Goal: Information Seeking & Learning: Compare options

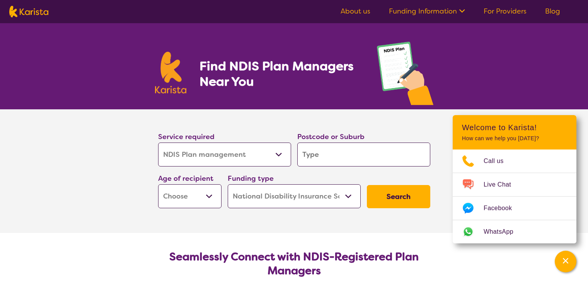
select select "NDIS Plan management"
select select "NDIS"
select select "NDIS Plan management"
select select "NDIS"
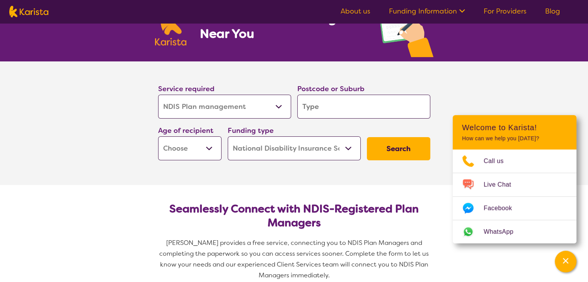
click at [246, 111] on select "Allied Health Assistant Assessment ([MEDICAL_DATA] or [MEDICAL_DATA]) Behaviour…" at bounding box center [224, 107] width 133 height 24
click at [247, 97] on select "Allied Health Assistant Assessment ([MEDICAL_DATA] or [MEDICAL_DATA]) Behaviour…" at bounding box center [224, 107] width 133 height 24
click at [316, 105] on input "search" at bounding box center [363, 107] width 133 height 24
type input "3"
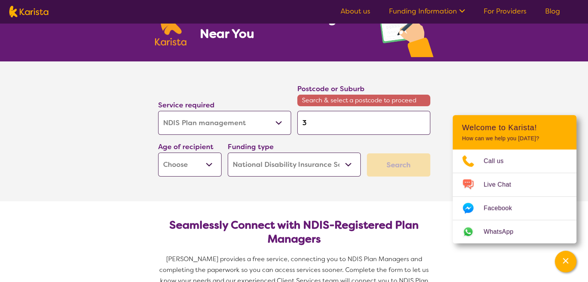
type input "32"
type input "320"
type input "3202"
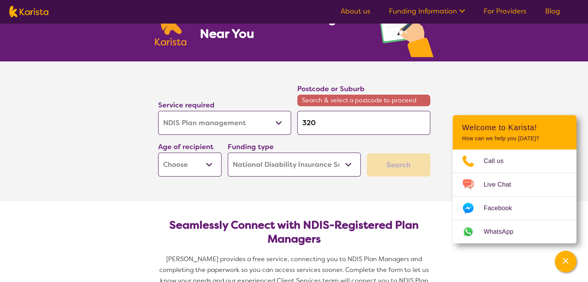
type input "3202"
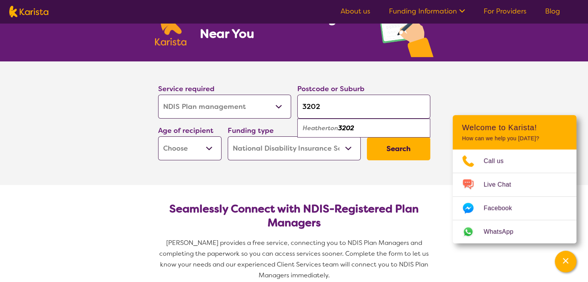
type input "3202"
click at [156, 174] on section "Service required Allied Health Assistant Assessment (ADHD or Autism) Behaviour …" at bounding box center [294, 123] width 309 height 124
click at [188, 153] on select "Early Childhood - 0 to 9 Child - 10 to 11 Adolescent - 12 to 17 Adult - 18 to 6…" at bounding box center [189, 148] width 63 height 24
select select "EC"
click at [158, 136] on select "Early Childhood - 0 to 9 Child - 10 to 11 Adolescent - 12 to 17 Adult - 18 to 6…" at bounding box center [189, 148] width 63 height 24
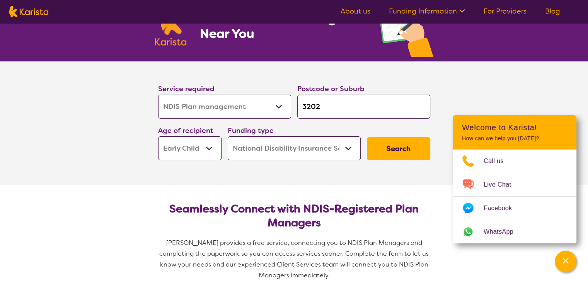
select select "EC"
click at [315, 143] on select "Home Care Package (HCP) National Disability Insurance Scheme (NDIS) I don't know" at bounding box center [294, 148] width 133 height 24
click at [228, 136] on select "Home Care Package (HCP) National Disability Insurance Scheme (NDIS) I don't know" at bounding box center [294, 148] width 133 height 24
click at [394, 149] on button "Search" at bounding box center [398, 148] width 63 height 23
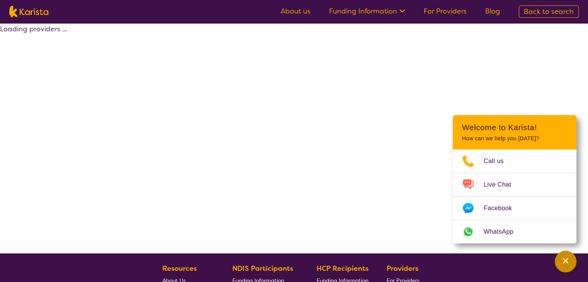
select select "by_score"
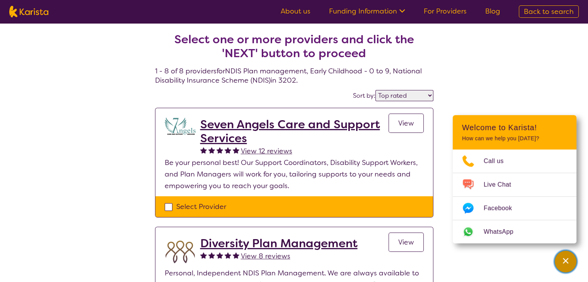
click at [570, 258] on div "Channel Menu" at bounding box center [565, 261] width 15 height 17
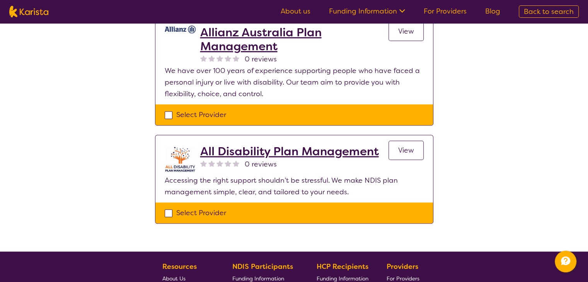
scroll to position [783, 0]
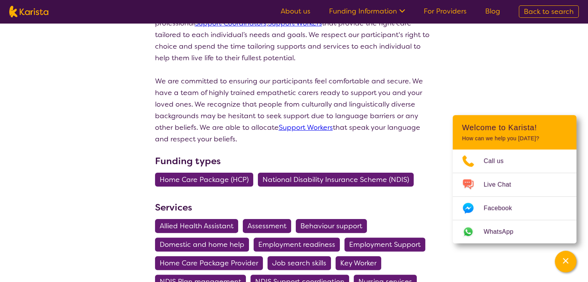
scroll to position [142, 0]
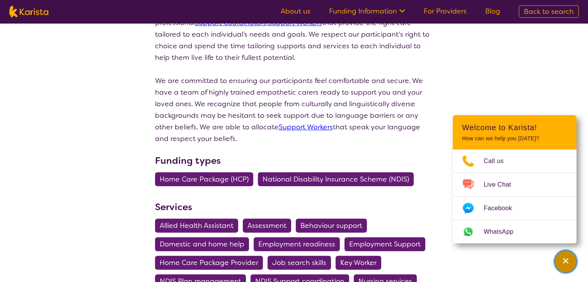
click at [563, 259] on icon "Channel Menu" at bounding box center [566, 261] width 8 height 8
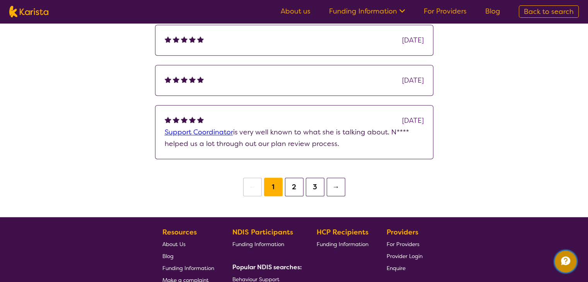
scroll to position [641, 0]
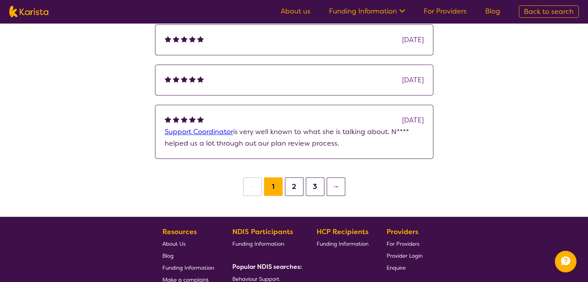
click at [343, 78] on div "5 months ago" at bounding box center [294, 80] width 259 height 12
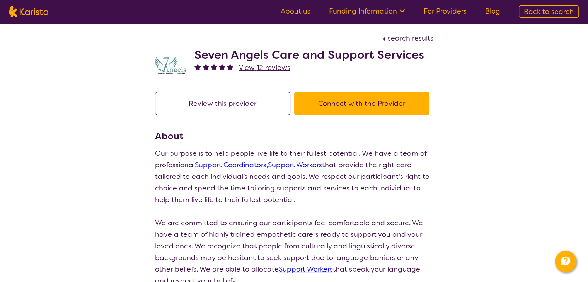
scroll to position [2, 0]
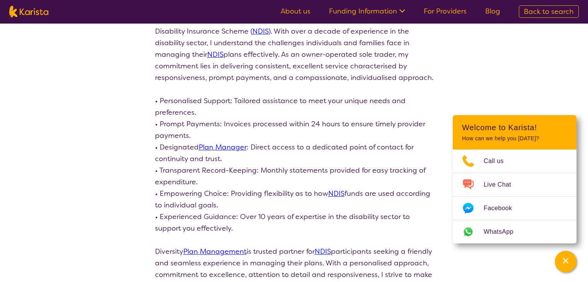
scroll to position [145, 0]
click at [325, 127] on p "Diversity Plan Management offers a personalised approach to NDIS Plan Managemen…" at bounding box center [294, 147] width 278 height 290
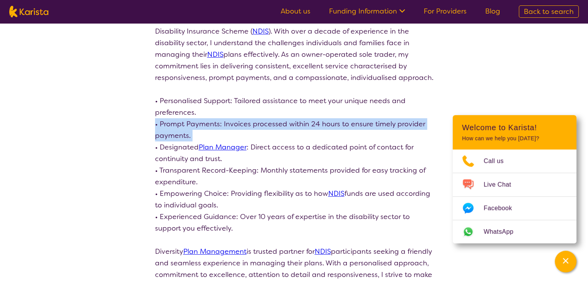
click at [325, 127] on p "Diversity Plan Management offers a personalised approach to NDIS Plan Managemen…" at bounding box center [294, 147] width 278 height 290
click at [328, 129] on p "Diversity Plan Management offers a personalised approach to NDIS Plan Managemen…" at bounding box center [294, 147] width 278 height 290
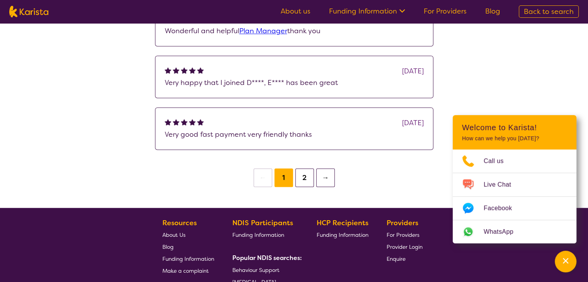
scroll to position [673, 0]
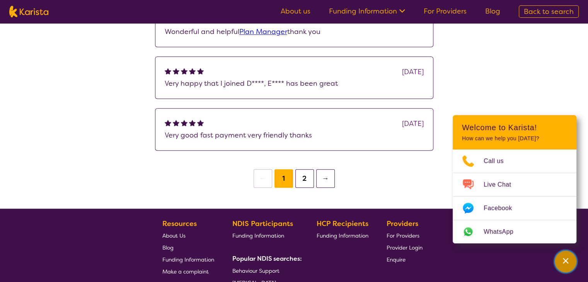
click at [566, 258] on icon "Channel Menu" at bounding box center [566, 261] width 8 height 8
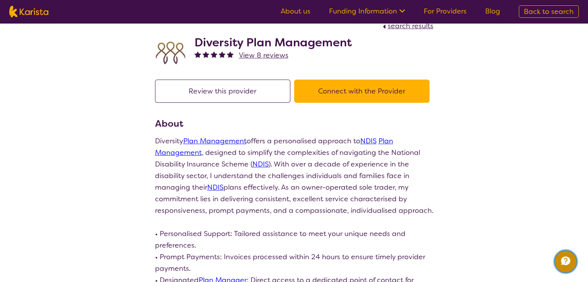
scroll to position [0, 0]
